Goal: Navigation & Orientation: Find specific page/section

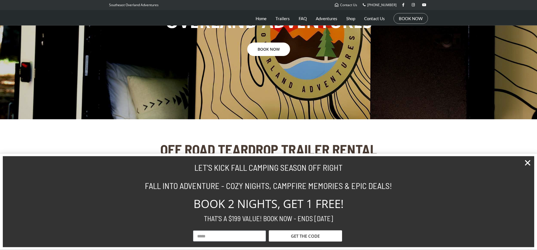
scroll to position [77, 0]
click at [529, 163] on icon "Close" at bounding box center [528, 163] width 8 height 8
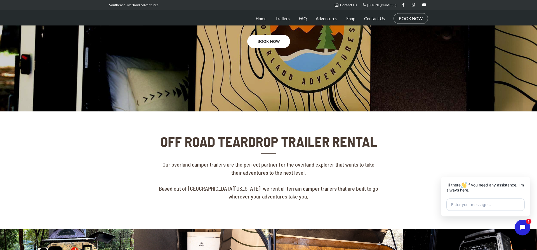
drag, startPoint x: 363, startPoint y: 168, endPoint x: 360, endPoint y: 172, distance: 4.9
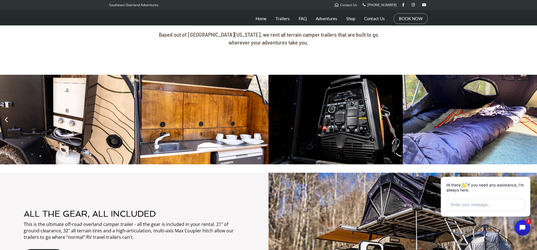
scroll to position [338, 0]
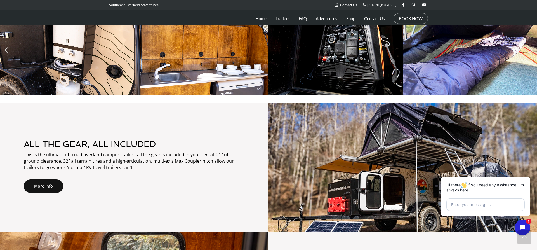
drag, startPoint x: 192, startPoint y: 173, endPoint x: 212, endPoint y: 220, distance: 51.0
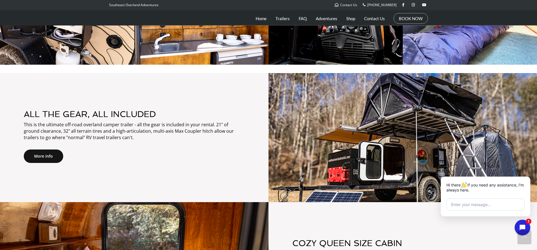
drag, startPoint x: 191, startPoint y: 171, endPoint x: 193, endPoint y: 168, distance: 3.6
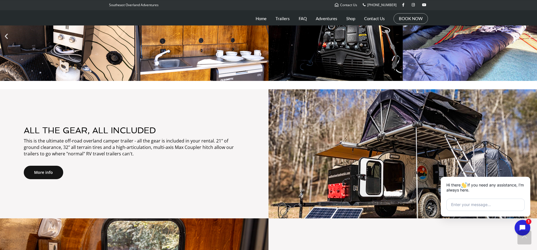
scroll to position [300, 0]
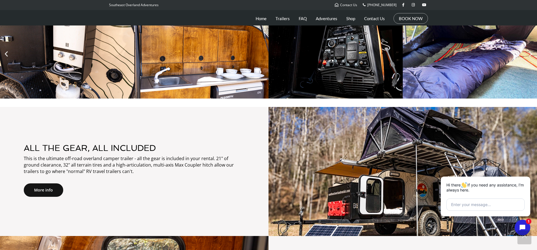
drag, startPoint x: 211, startPoint y: 181, endPoint x: 211, endPoint y: 167, distance: 14.8
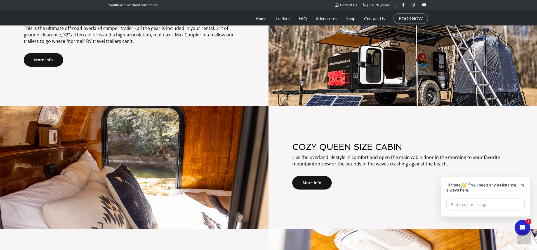
scroll to position [470, 0]
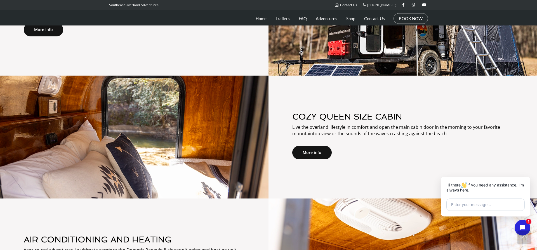
drag, startPoint x: 189, startPoint y: 155, endPoint x: 188, endPoint y: 177, distance: 22.1
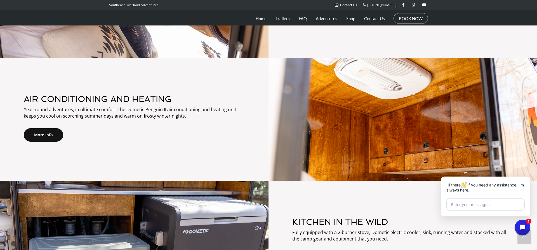
drag, startPoint x: 368, startPoint y: 159, endPoint x: 361, endPoint y: 172, distance: 14.9
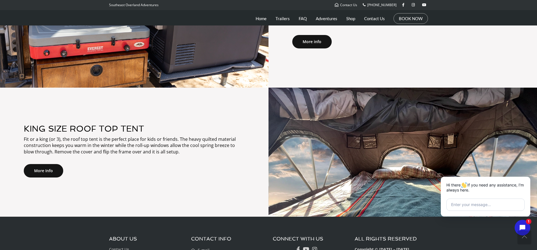
scroll to position [847, 0]
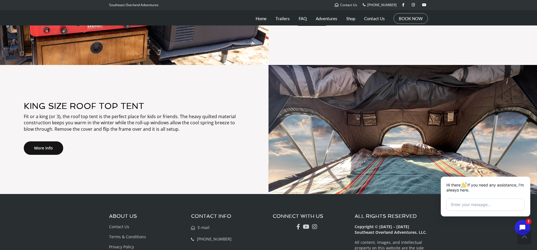
drag, startPoint x: 280, startPoint y: 141, endPoint x: 282, endPoint y: 163, distance: 22.5
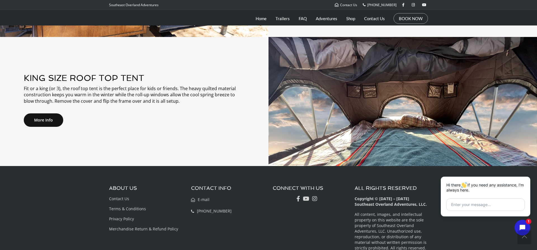
drag, startPoint x: 277, startPoint y: 160, endPoint x: 273, endPoint y: 173, distance: 13.5
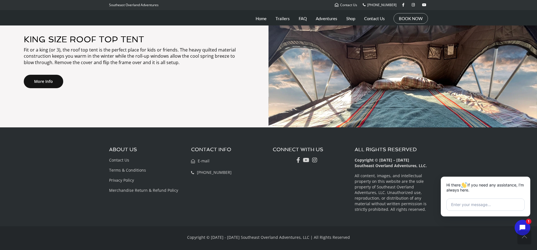
drag, startPoint x: 245, startPoint y: 141, endPoint x: 246, endPoint y: 146, distance: 5.3
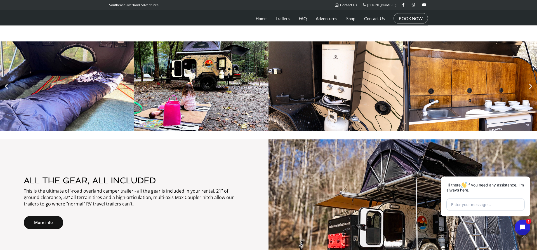
drag, startPoint x: 254, startPoint y: 162, endPoint x: 223, endPoint y: 99, distance: 69.8
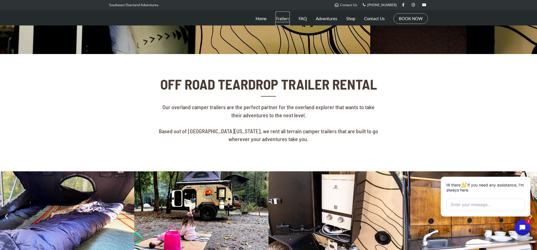
click at [284, 21] on link "Trailers" at bounding box center [282, 18] width 14 height 14
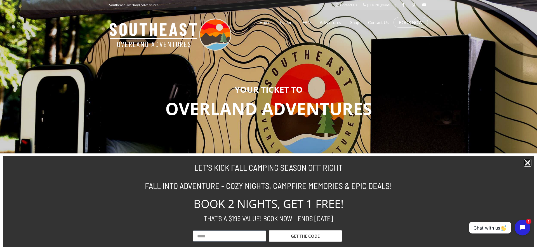
click at [524, 164] on icon "Close" at bounding box center [528, 163] width 8 height 8
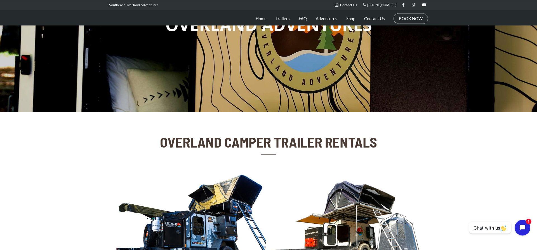
scroll to position [167, 0]
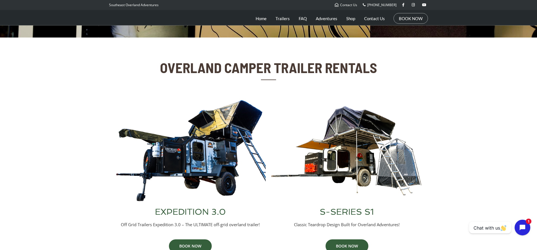
drag, startPoint x: 363, startPoint y: 219, endPoint x: 367, endPoint y: 236, distance: 17.1
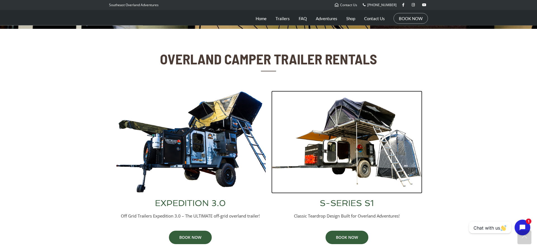
drag, startPoint x: 369, startPoint y: 189, endPoint x: 379, endPoint y: 232, distance: 44.9
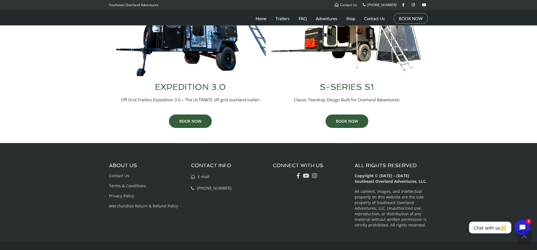
drag, startPoint x: 447, startPoint y: 170, endPoint x: 438, endPoint y: 201, distance: 31.9
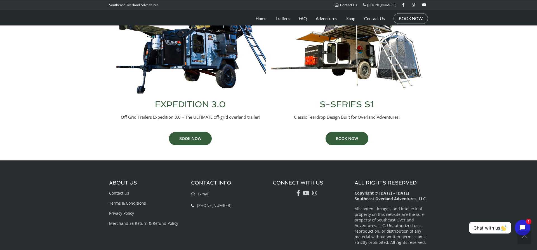
drag, startPoint x: 438, startPoint y: 185, endPoint x: 436, endPoint y: 172, distance: 13.6
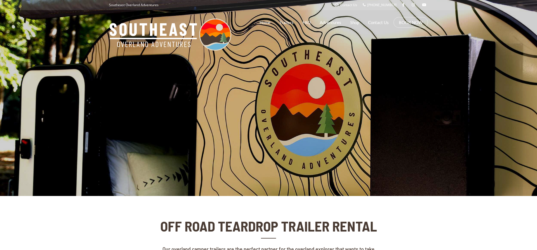
scroll to position [142, 0]
